Goal: Transaction & Acquisition: Subscribe to service/newsletter

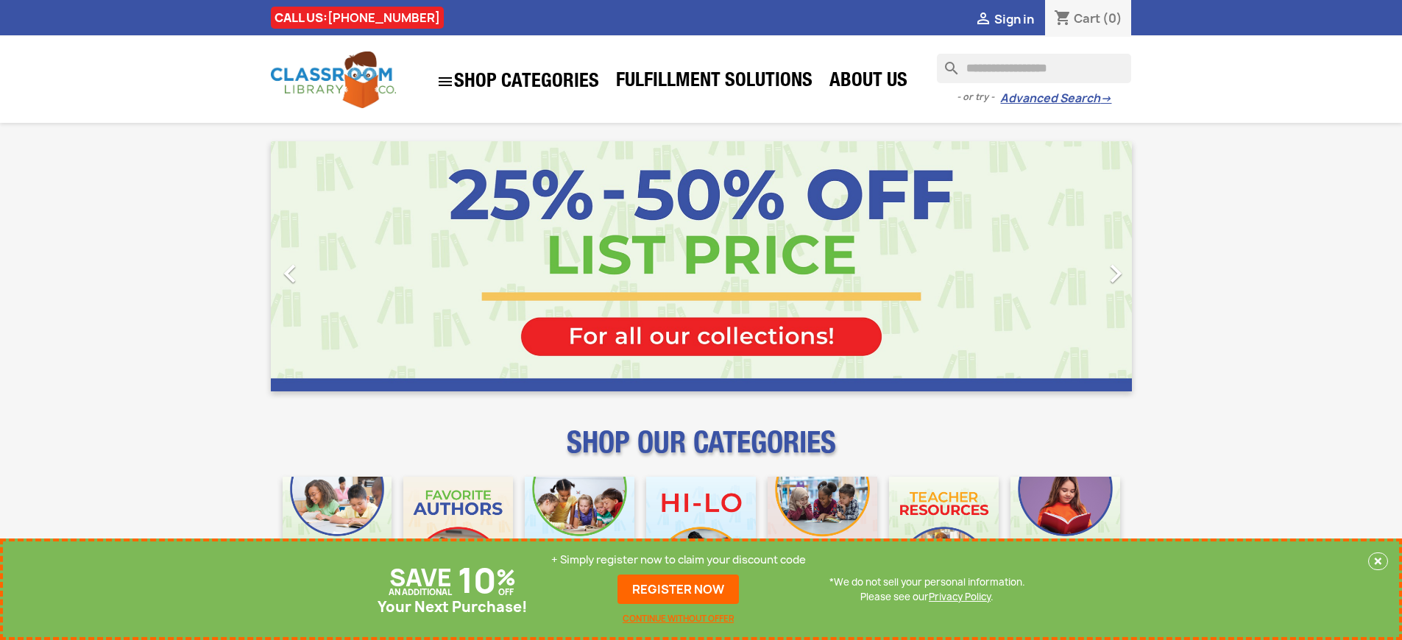
click at [679, 560] on p "+ Simply register now to claim your discount code" at bounding box center [678, 560] width 255 height 15
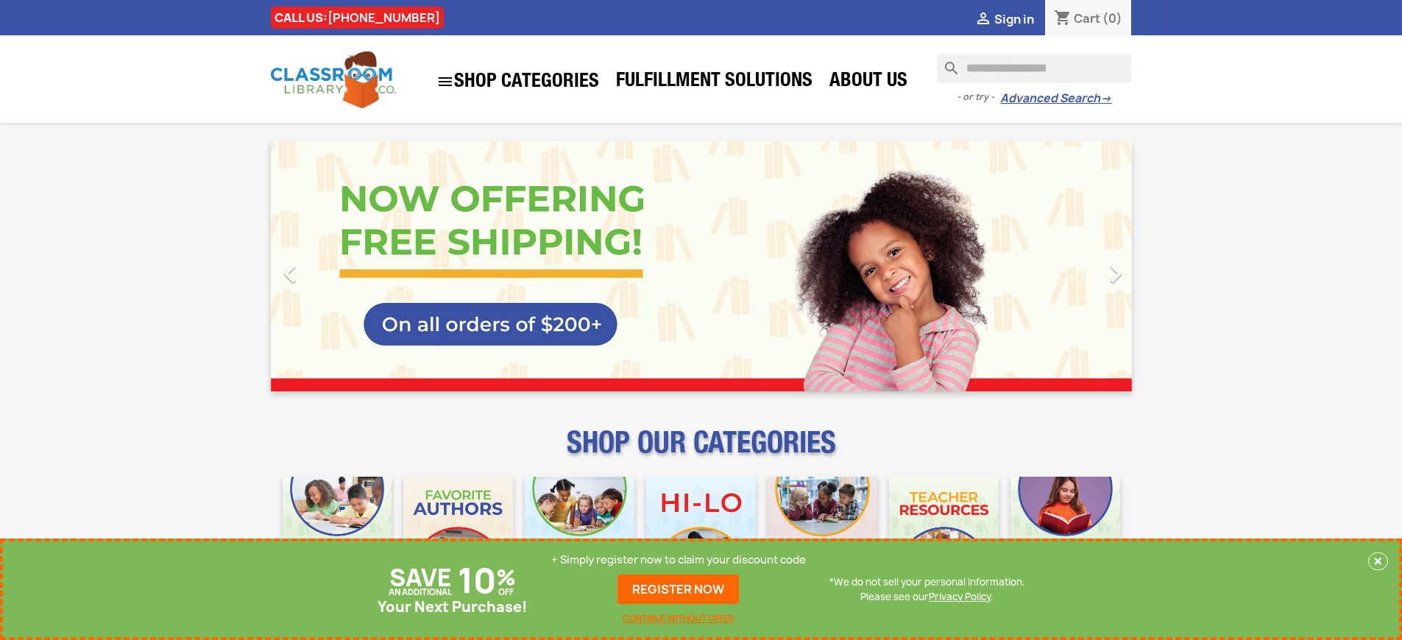
click at [679, 560] on p "+ Simply register now to claim your discount code" at bounding box center [678, 560] width 255 height 15
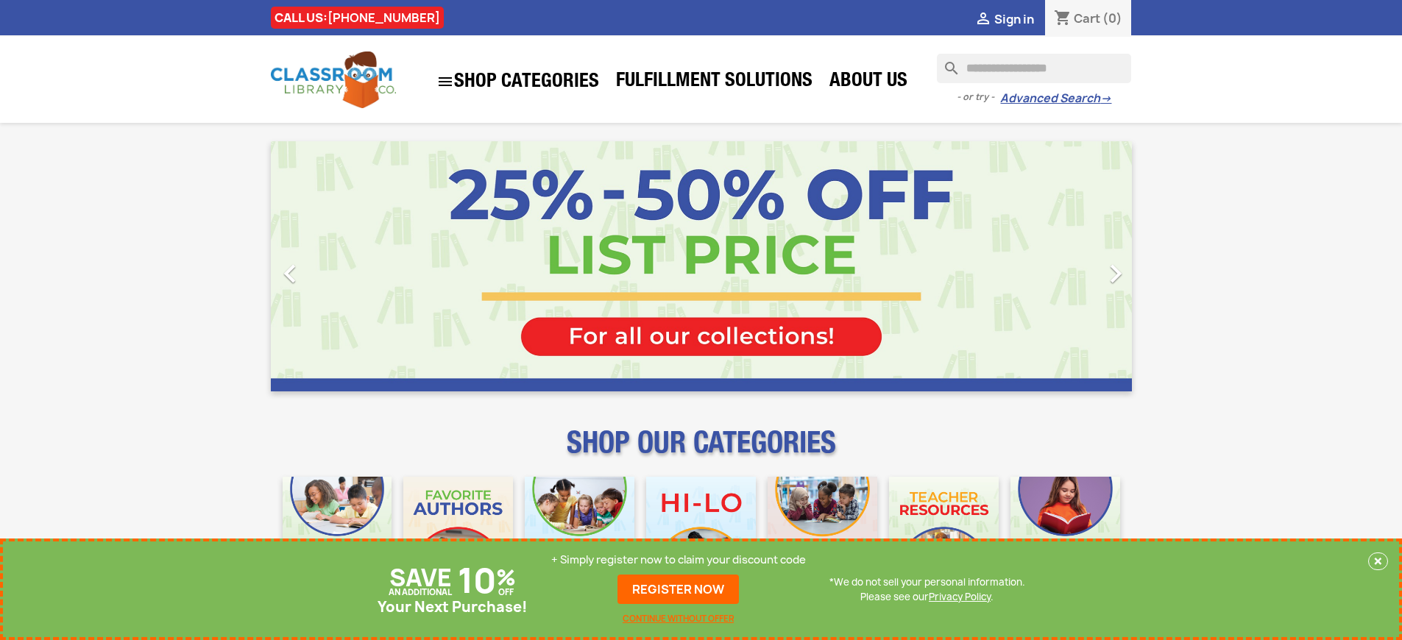
click at [679, 560] on p "+ Simply register now to claim your discount code" at bounding box center [678, 560] width 255 height 15
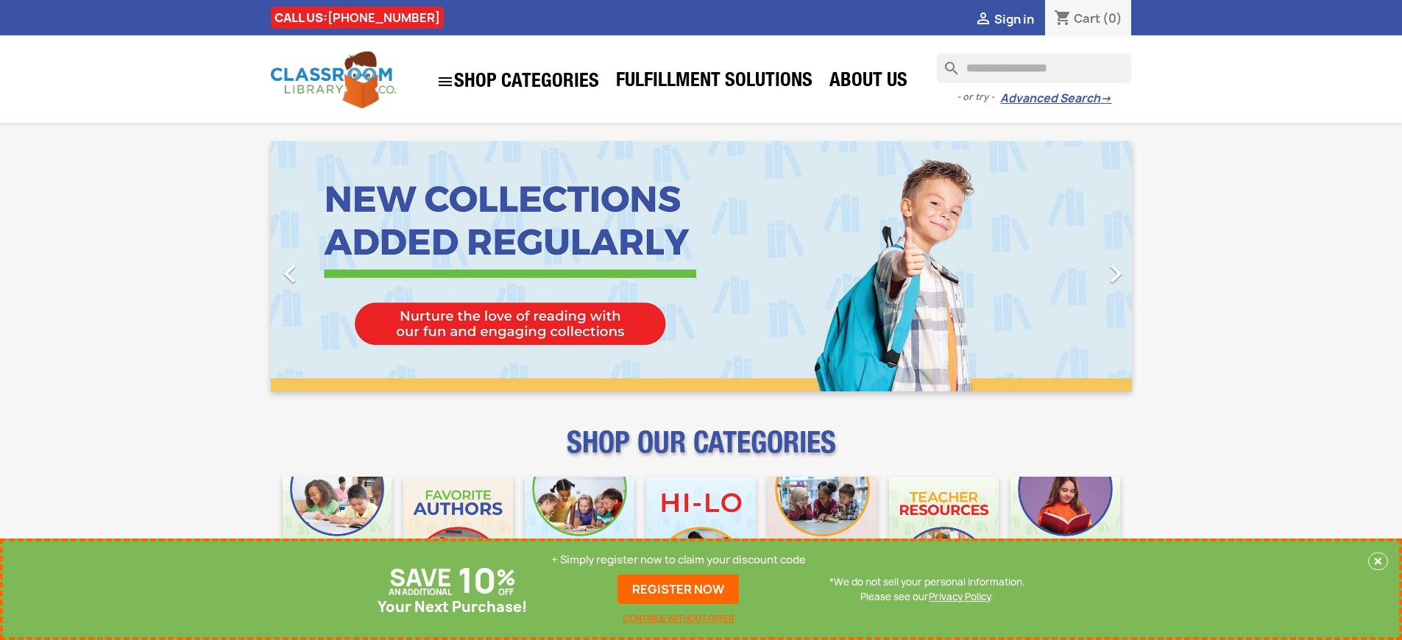
click at [679, 560] on p "+ Simply register now to claim your discount code" at bounding box center [678, 560] width 255 height 15
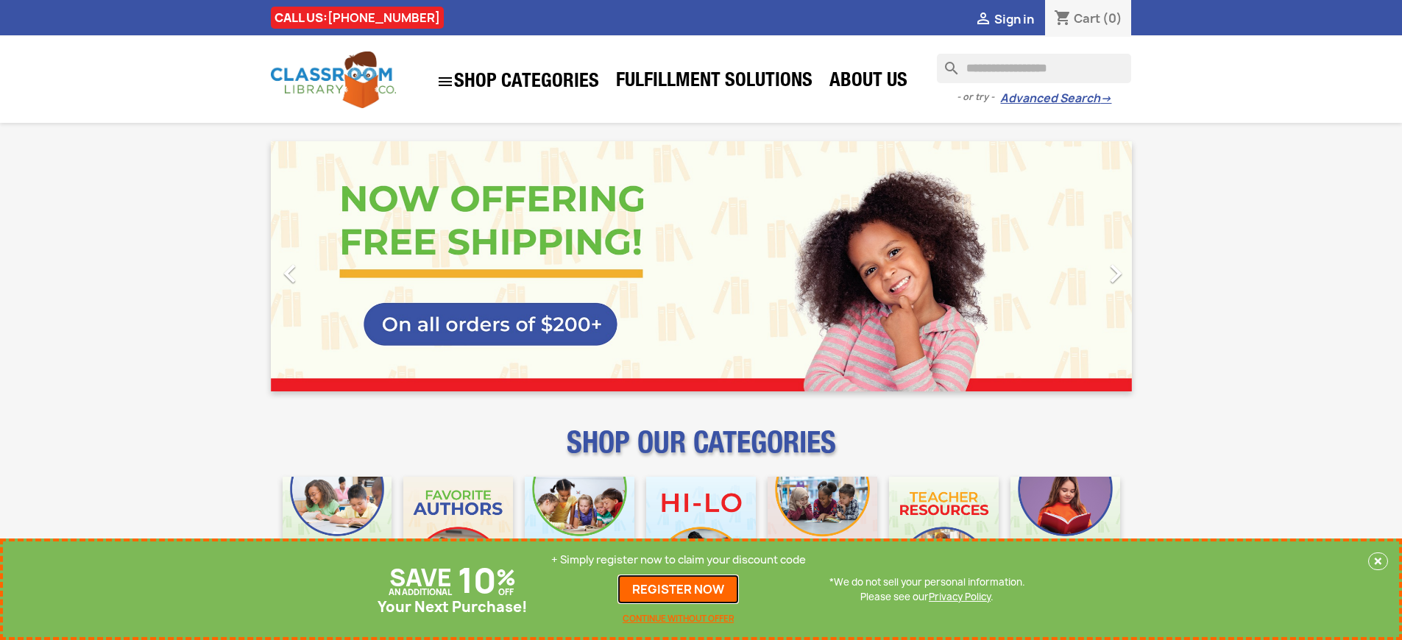
click at [679, 590] on link "REGISTER NOW" at bounding box center [678, 589] width 121 height 29
click at [679, 560] on p "+ Simply register now to claim your discount code" at bounding box center [678, 560] width 255 height 15
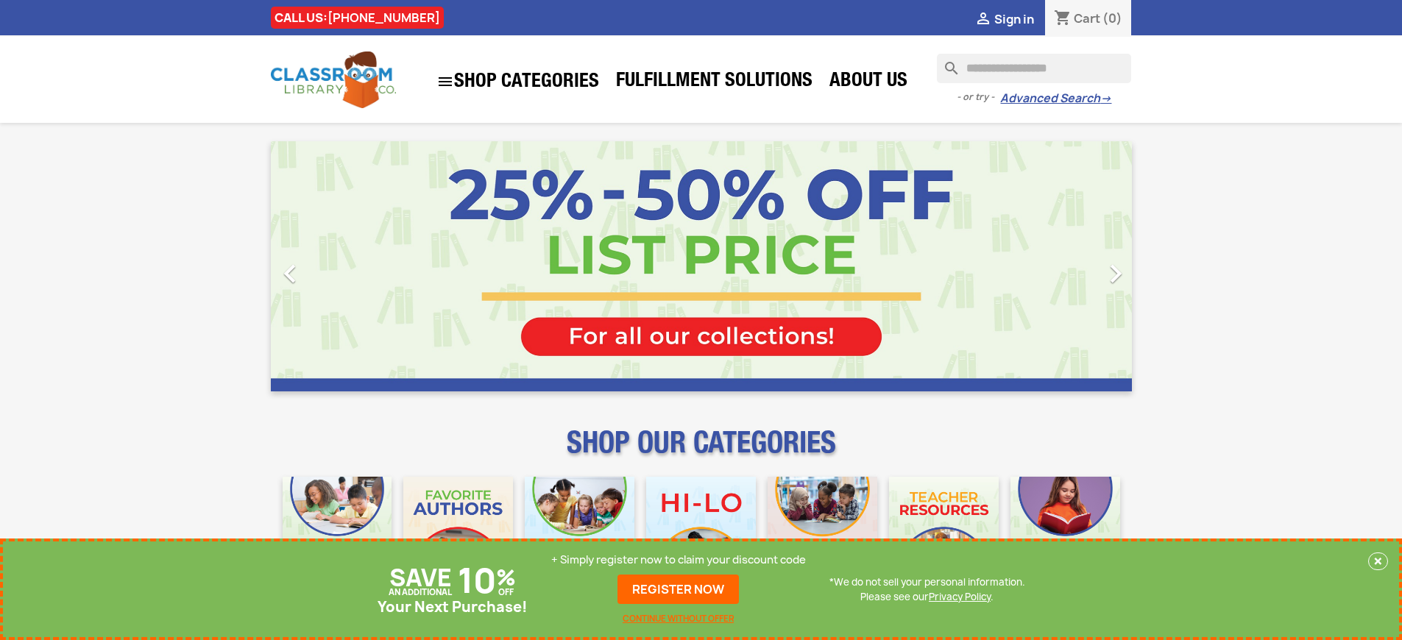
click at [679, 560] on p "+ Simply register now to claim your discount code" at bounding box center [678, 560] width 255 height 15
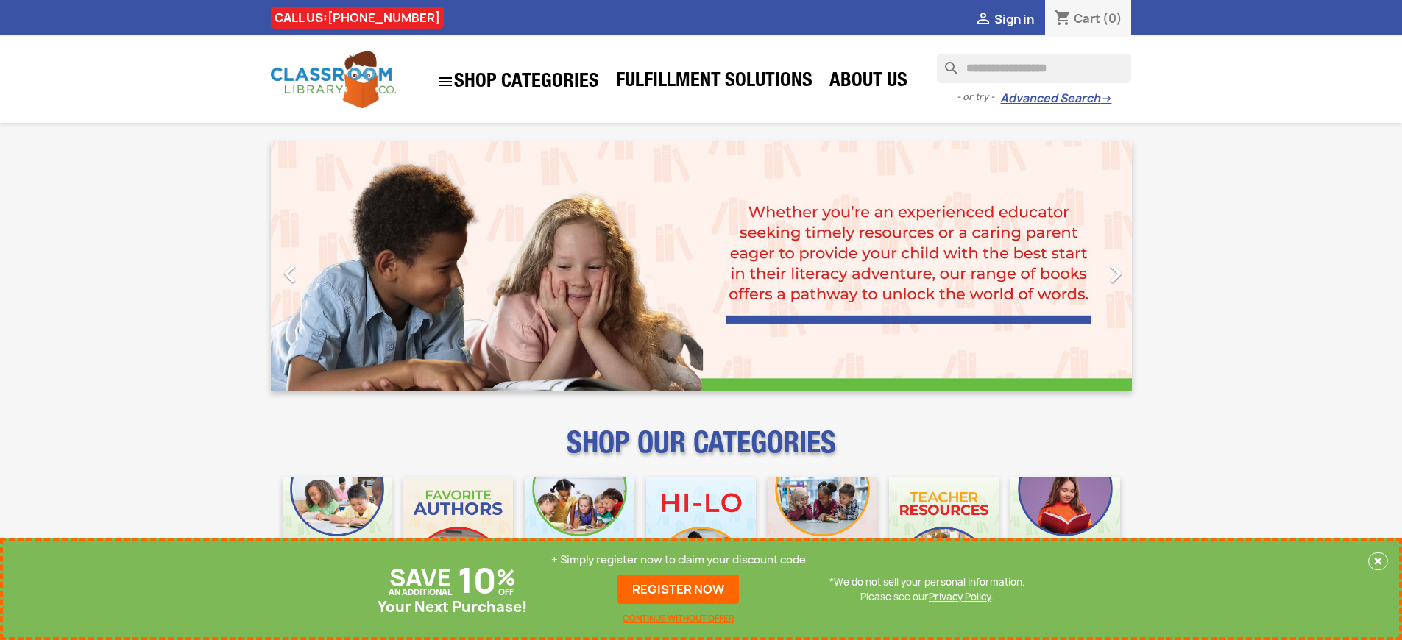
click at [679, 560] on p "+ Simply register now to claim your discount code" at bounding box center [678, 560] width 255 height 15
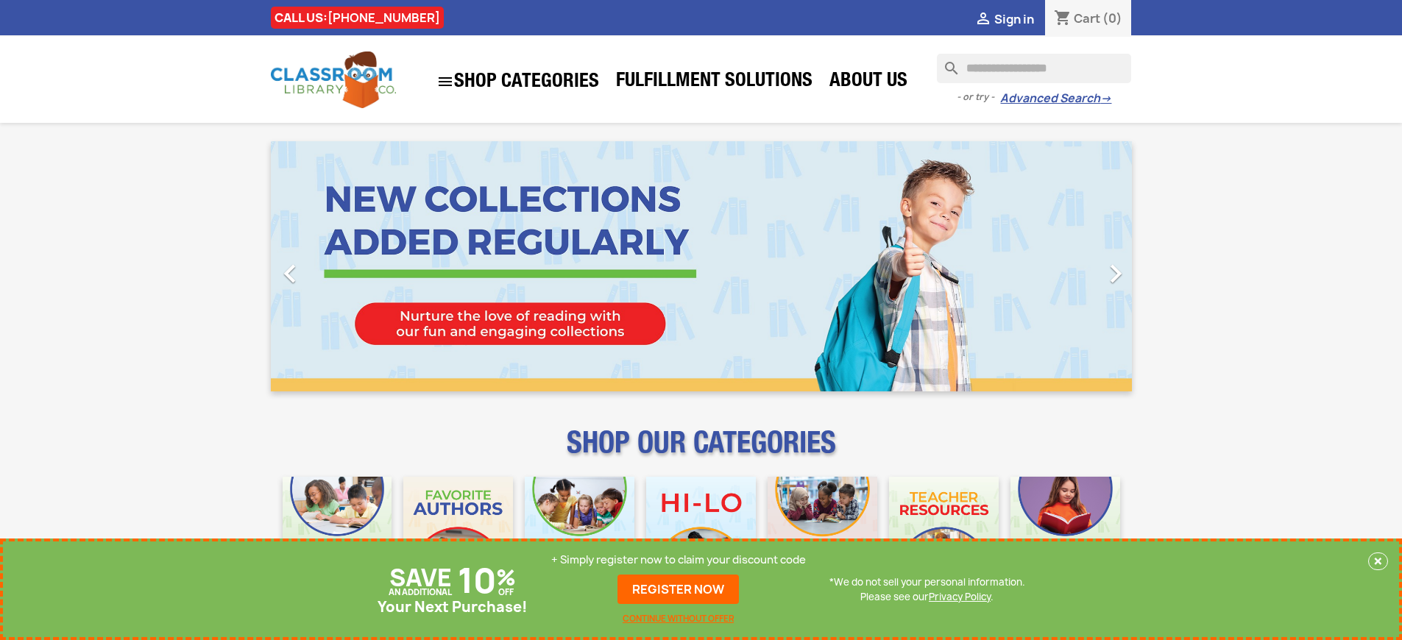
click at [679, 560] on p "+ Simply register now to claim your discount code" at bounding box center [678, 560] width 255 height 15
